Goal: Information Seeking & Learning: Learn about a topic

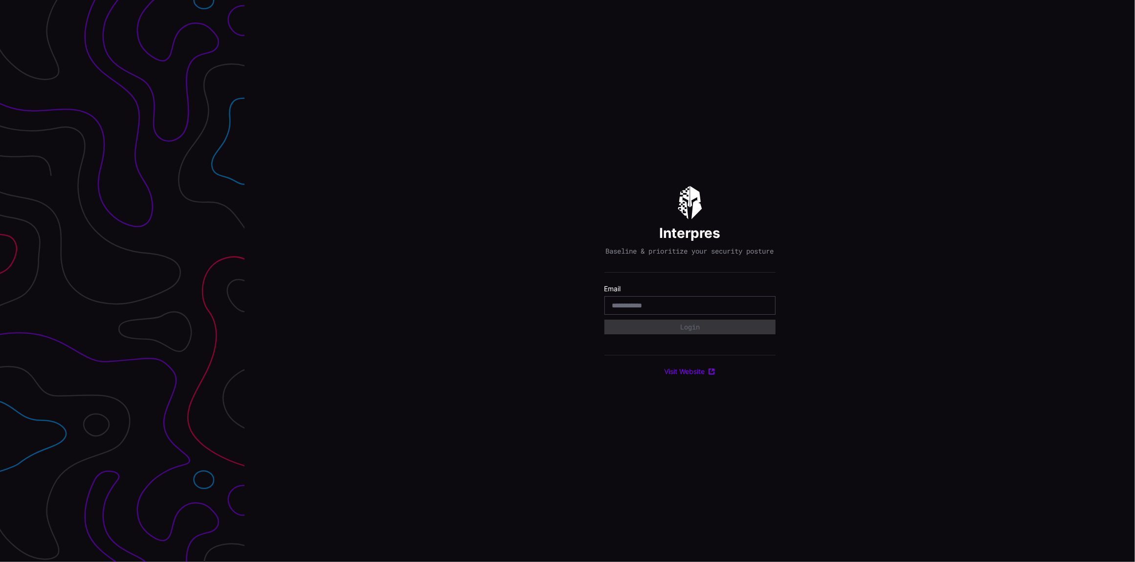
click at [8, 124] on div at bounding box center [122, 281] width 245 height 562
click at [621, 306] on input "email" at bounding box center [690, 305] width 156 height 9
type input "**********"
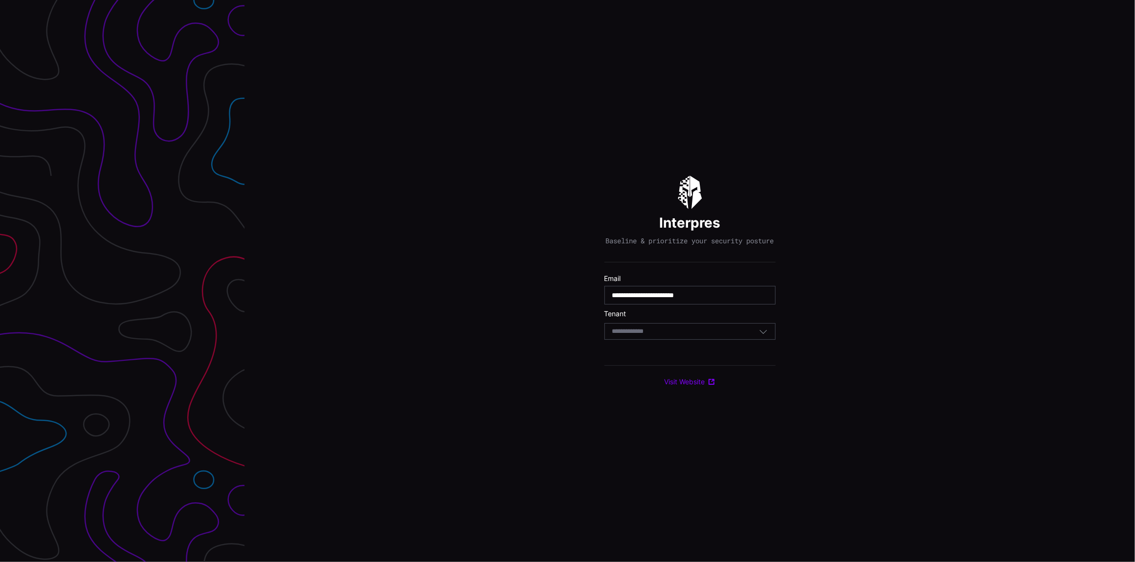
click at [645, 339] on body "**********" at bounding box center [567, 281] width 1135 height 562
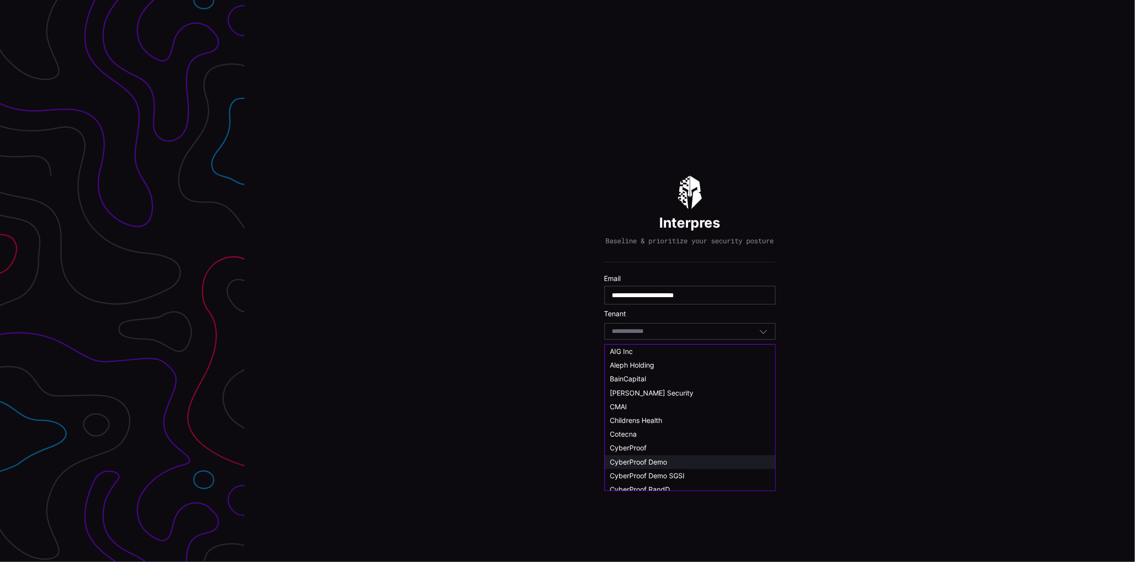
click at [640, 460] on span "CyberProof Demo" at bounding box center [638, 461] width 57 height 8
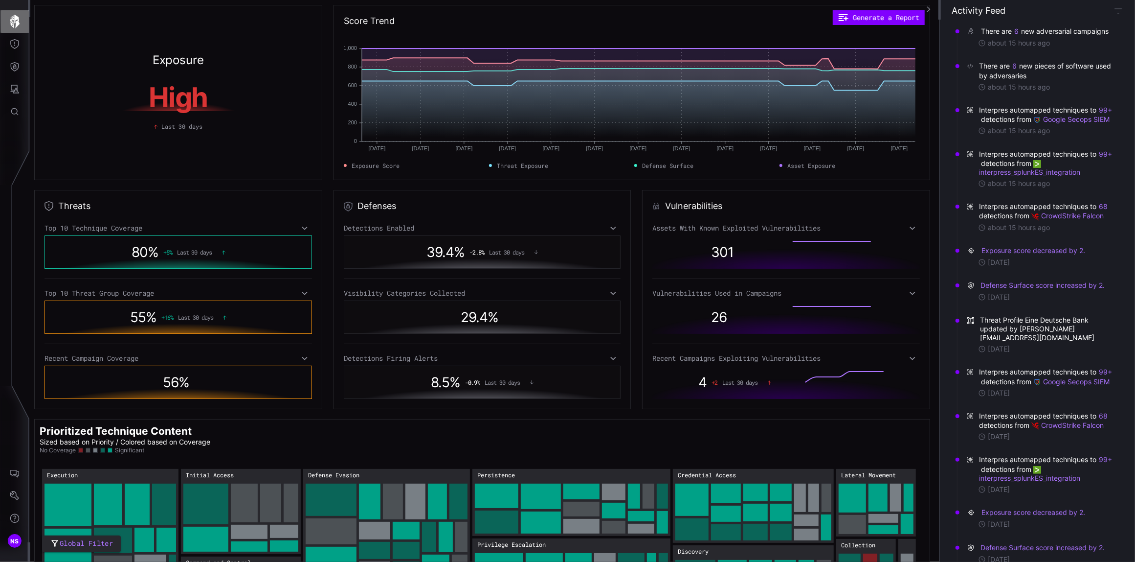
click at [8, 20] on icon "button" at bounding box center [15, 22] width 14 height 14
click at [8, 44] on button "Threat Exposure" at bounding box center [14, 44] width 28 height 23
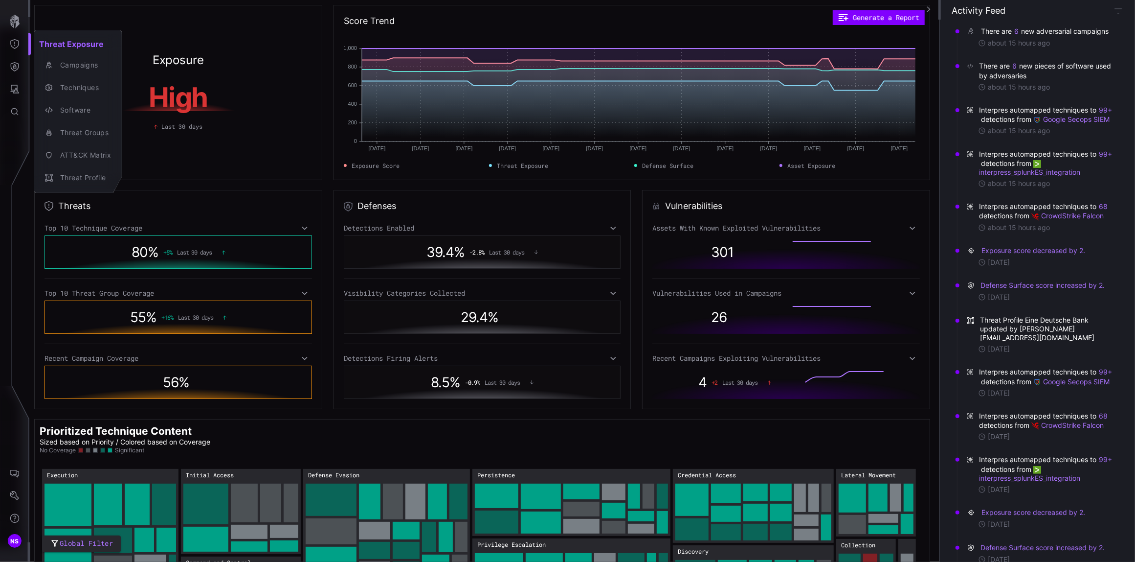
click at [10, 63] on div at bounding box center [567, 281] width 1135 height 562
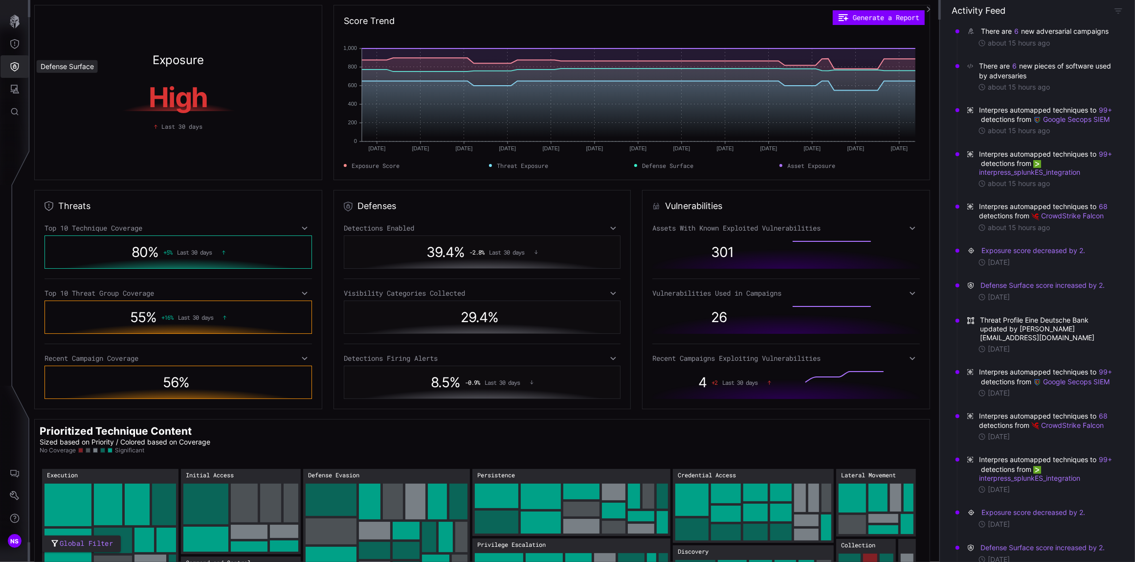
click at [11, 65] on icon "Defense Surface" at bounding box center [15, 66] width 8 height 9
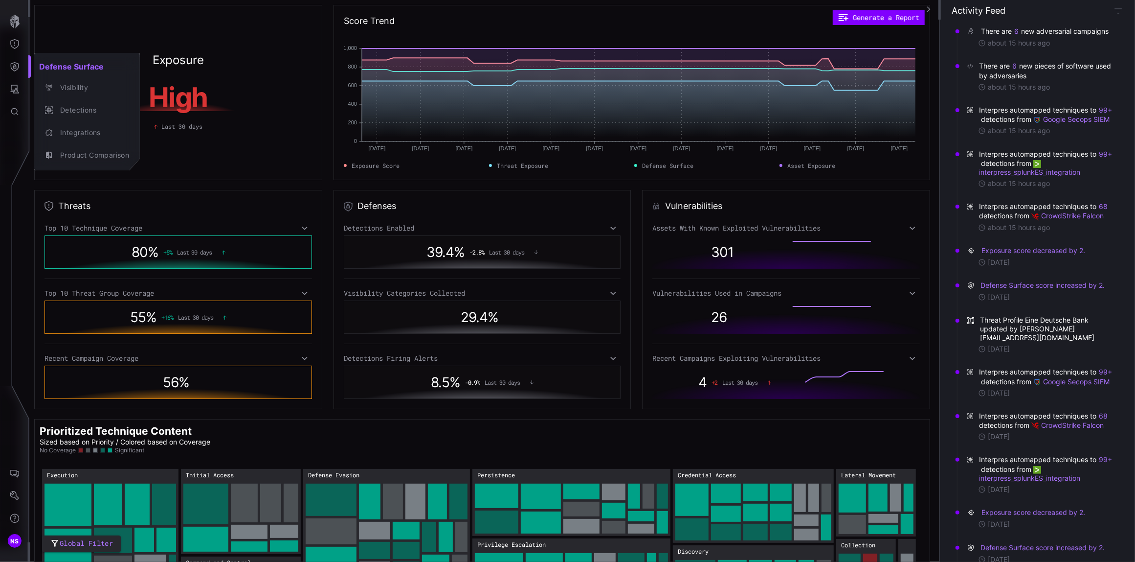
click at [13, 89] on div at bounding box center [567, 281] width 1135 height 562
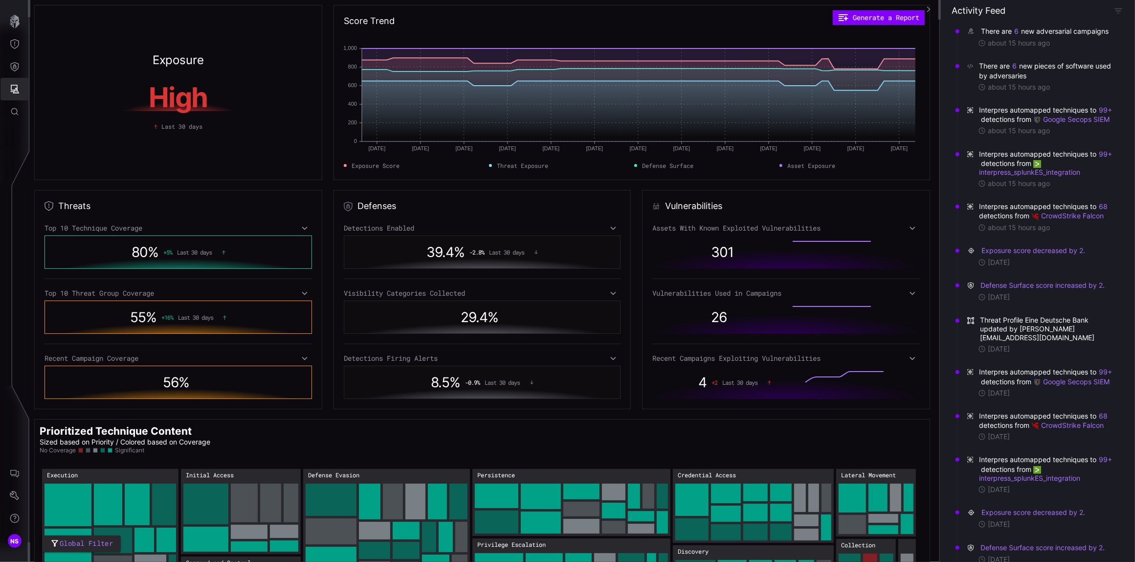
click at [13, 89] on icon "Attack Surface" at bounding box center [15, 89] width 10 height 10
click at [12, 107] on div at bounding box center [567, 281] width 1135 height 562
click at [12, 116] on icon "Global Search" at bounding box center [15, 112] width 10 height 10
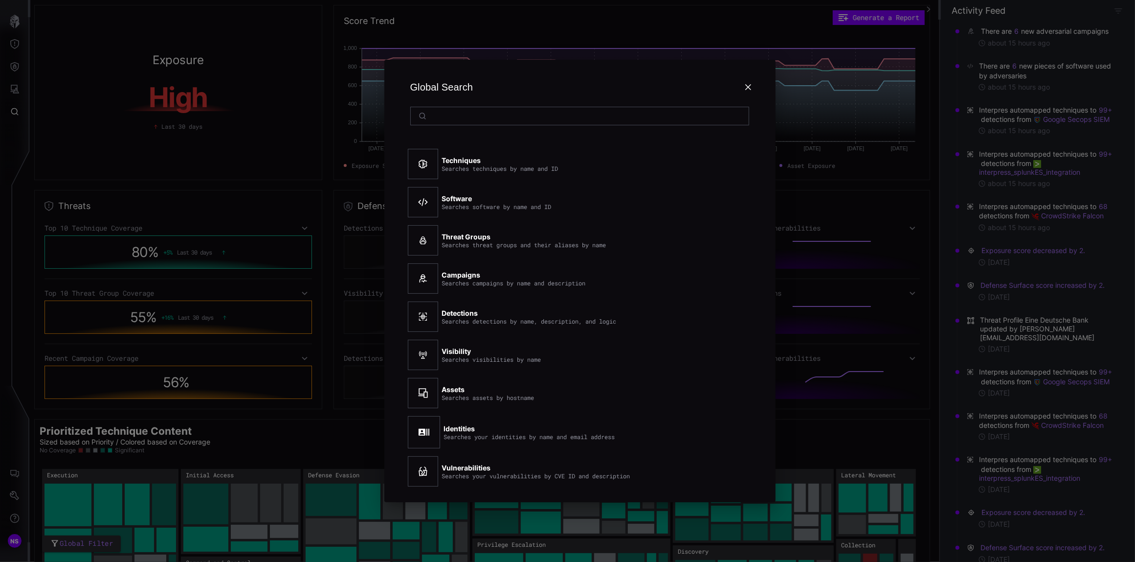
click at [742, 83] on div "Global Search" at bounding box center [580, 87] width 344 height 39
click at [745, 83] on icon at bounding box center [749, 87] width 8 height 8
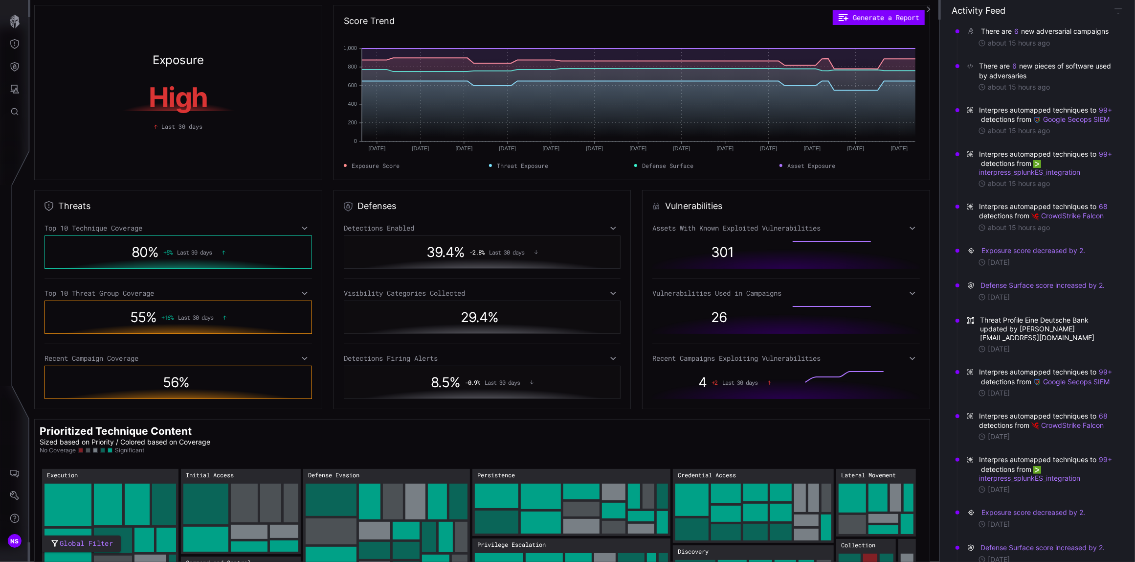
click at [1000, 47] on time "about 15 hours ago" at bounding box center [1019, 43] width 62 height 9
drag, startPoint x: 1000, startPoint y: 53, endPoint x: 995, endPoint y: 39, distance: 15.2
click at [995, 36] on div "There are 6 new adversarial campaigns" at bounding box center [1046, 31] width 130 height 10
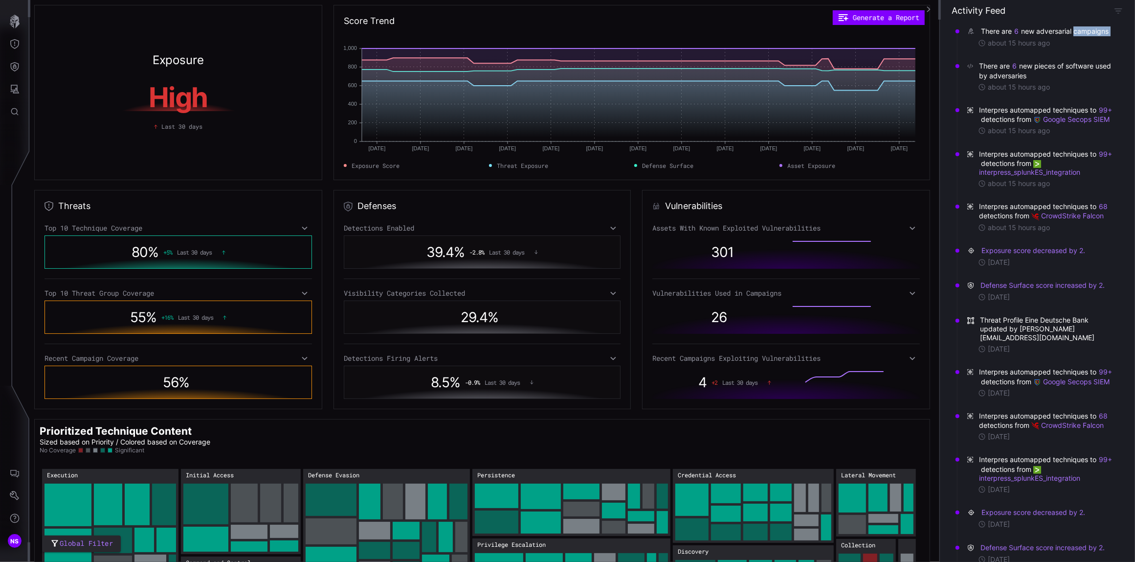
click at [995, 36] on div "There are 6 new adversarial campaigns" at bounding box center [1046, 31] width 130 height 10
drag, startPoint x: 995, startPoint y: 39, endPoint x: 961, endPoint y: 32, distance: 34.1
click at [961, 32] on div "There are 6 new adversarial campaigns about 15 hours ago" at bounding box center [1040, 37] width 161 height 35
click at [974, 33] on icon at bounding box center [971, 31] width 5 height 6
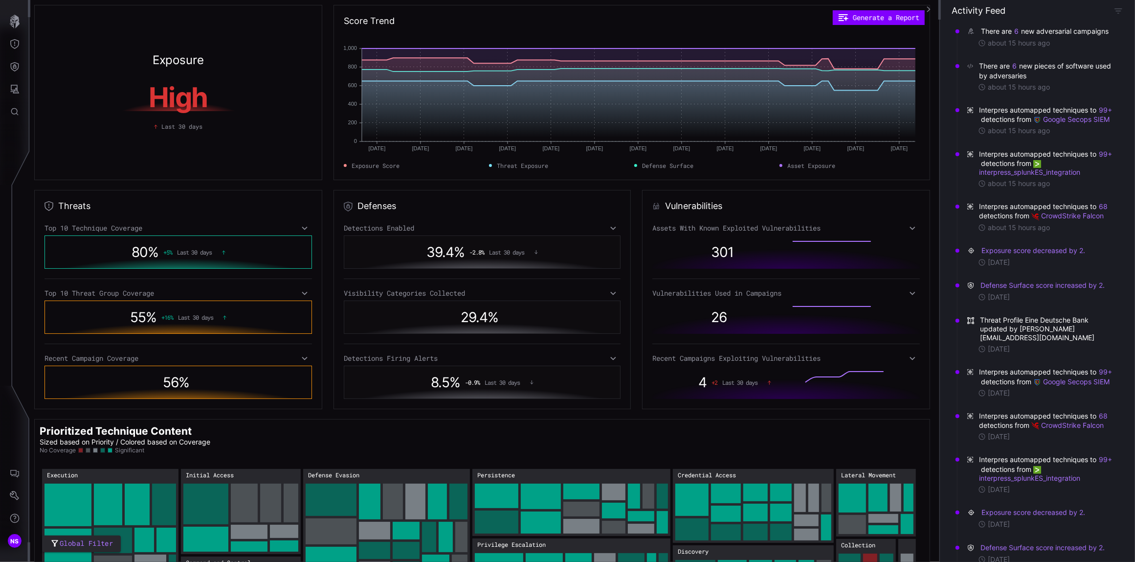
click at [1022, 31] on div "There are 6 new adversarial campaigns" at bounding box center [1046, 31] width 130 height 10
click at [1017, 32] on button "6" at bounding box center [1016, 31] width 5 height 10
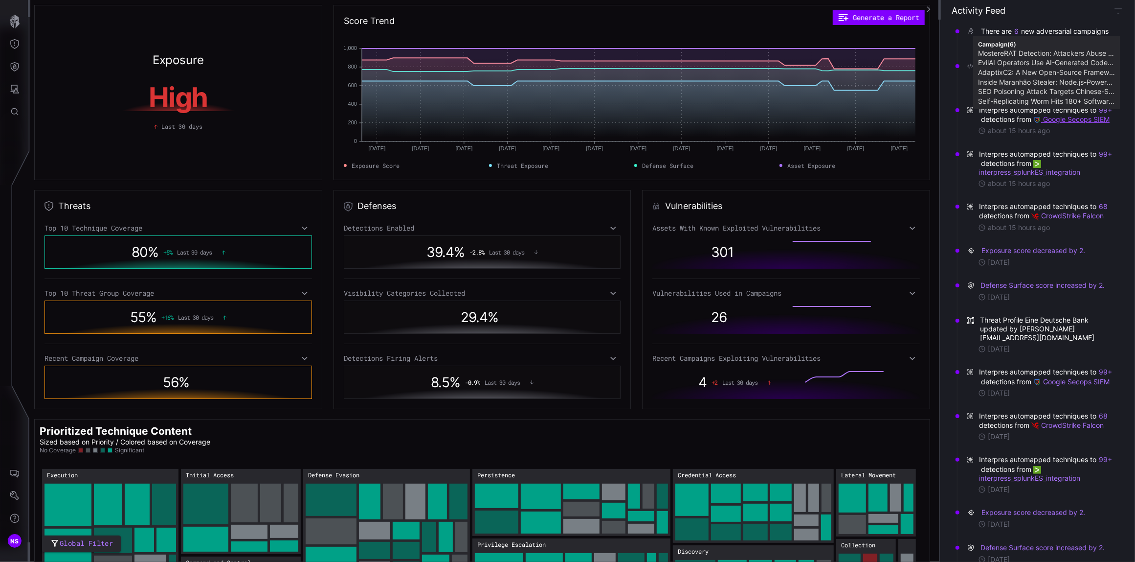
click at [1034, 123] on link "Google Secops SIEM" at bounding box center [1072, 119] width 76 height 8
